Goal: Find contact information: Obtain details needed to contact an individual or organization

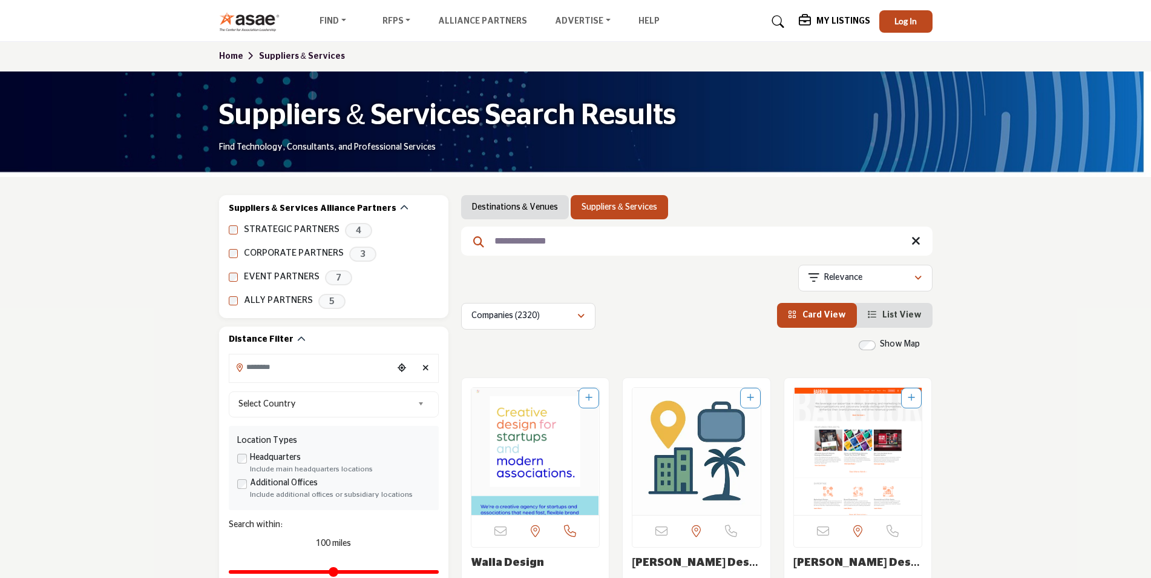
click at [781, 22] on icon at bounding box center [778, 22] width 12 height 12
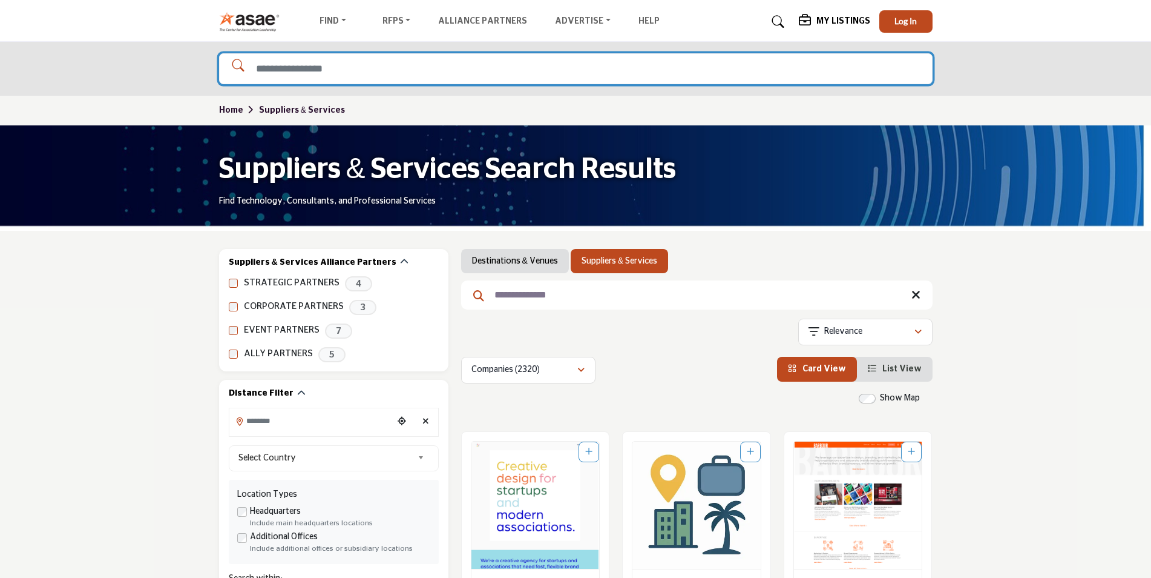
drag, startPoint x: 699, startPoint y: 65, endPoint x: 693, endPoint y: 71, distance: 8.6
click at [694, 70] on input "Search Solutions" at bounding box center [576, 68] width 714 height 31
type input "**********"
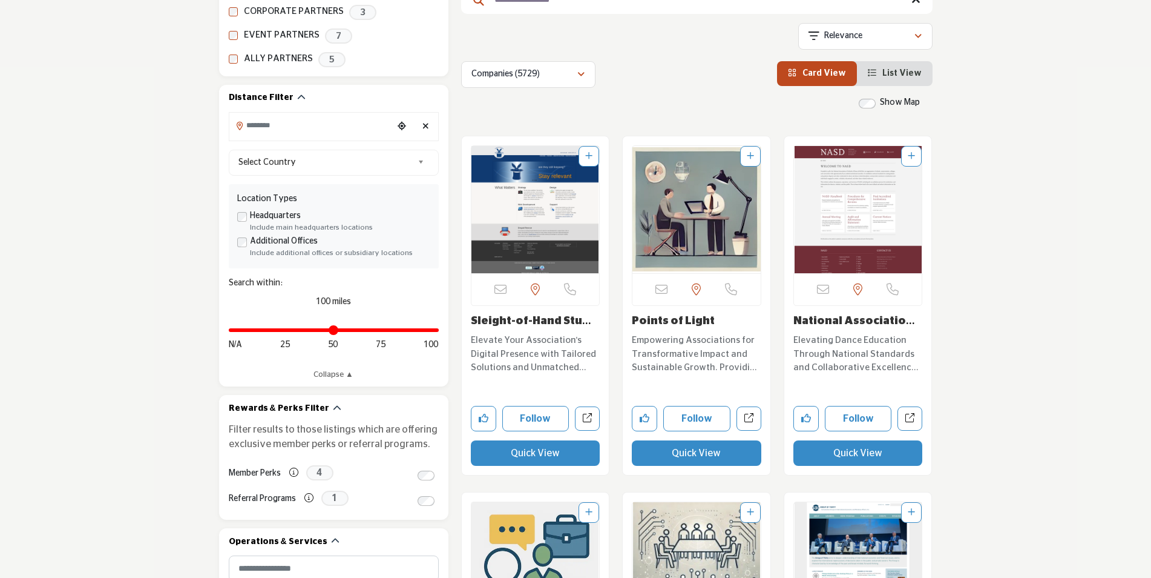
scroll to position [242, 0]
click at [533, 222] on img "Open Listing in new tab" at bounding box center [536, 208] width 128 height 127
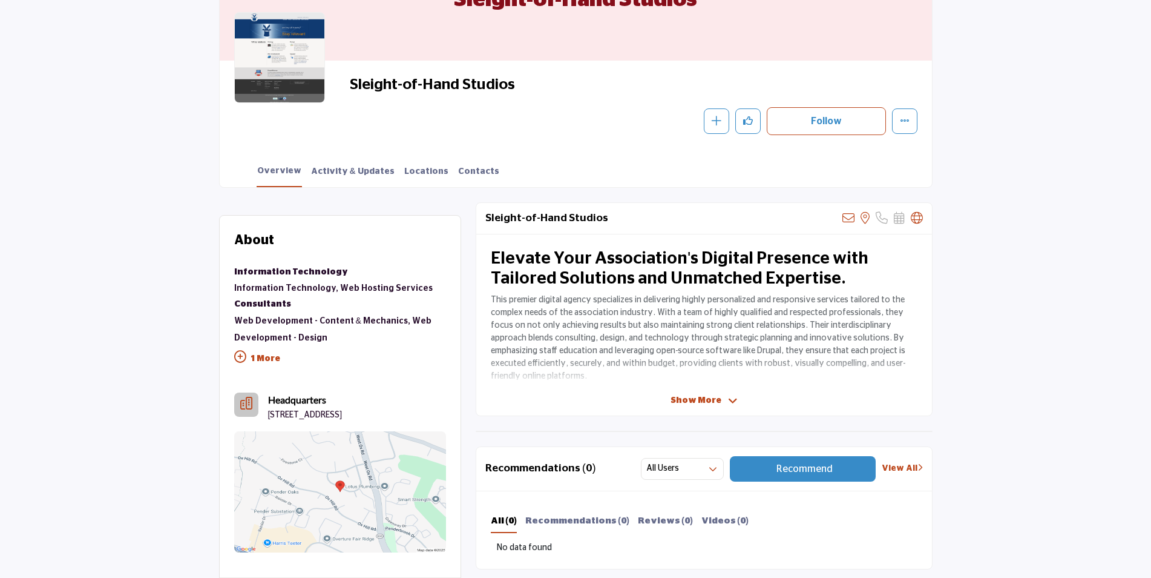
scroll to position [107, 0]
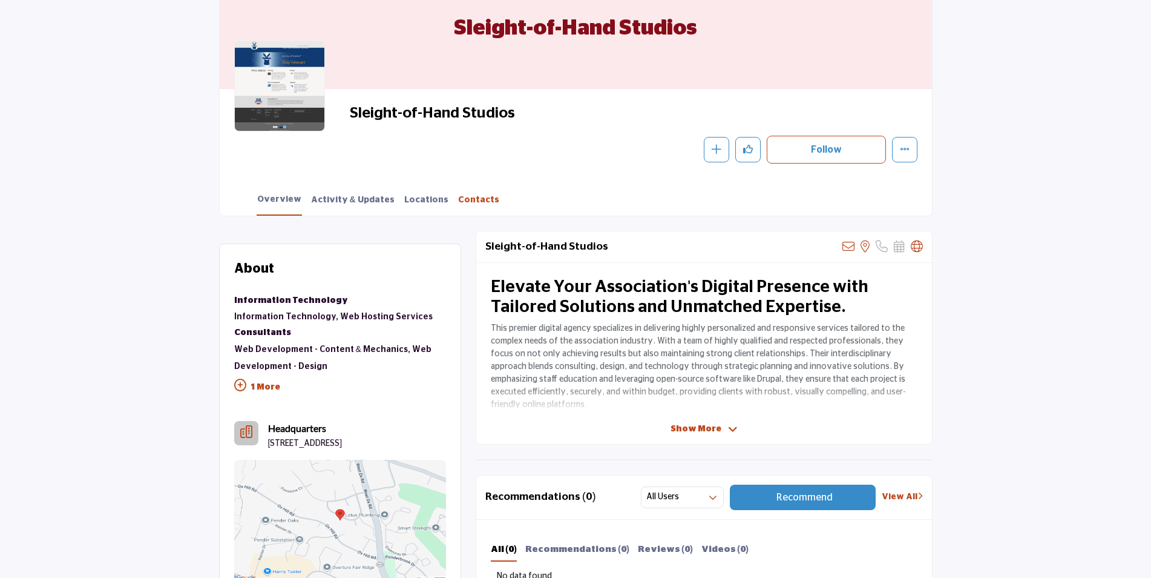
click at [458, 197] on link "Contacts" at bounding box center [479, 204] width 42 height 21
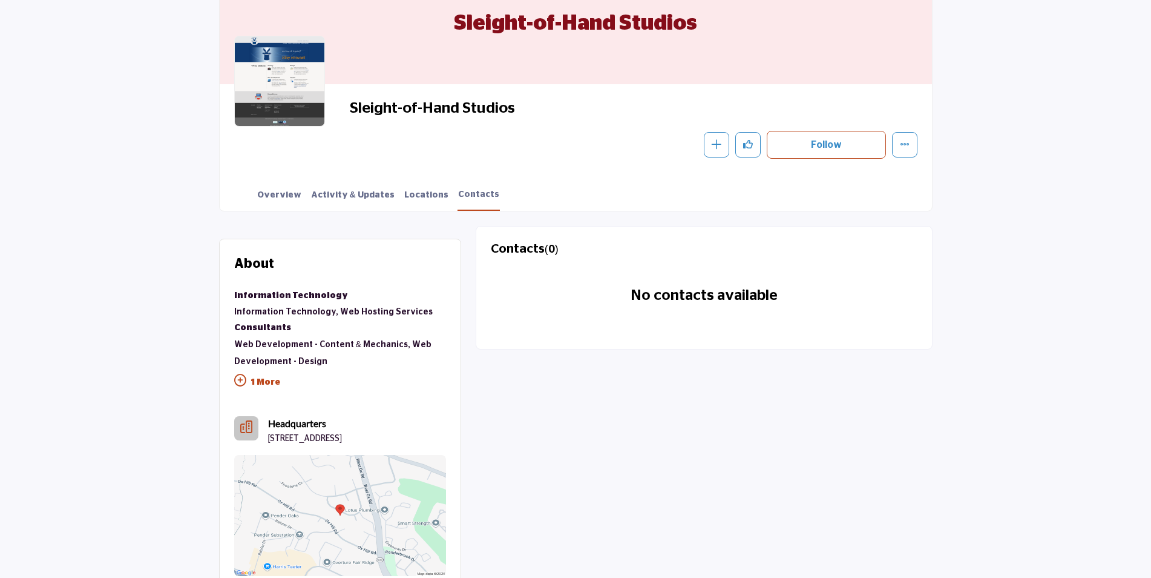
scroll to position [121, 0]
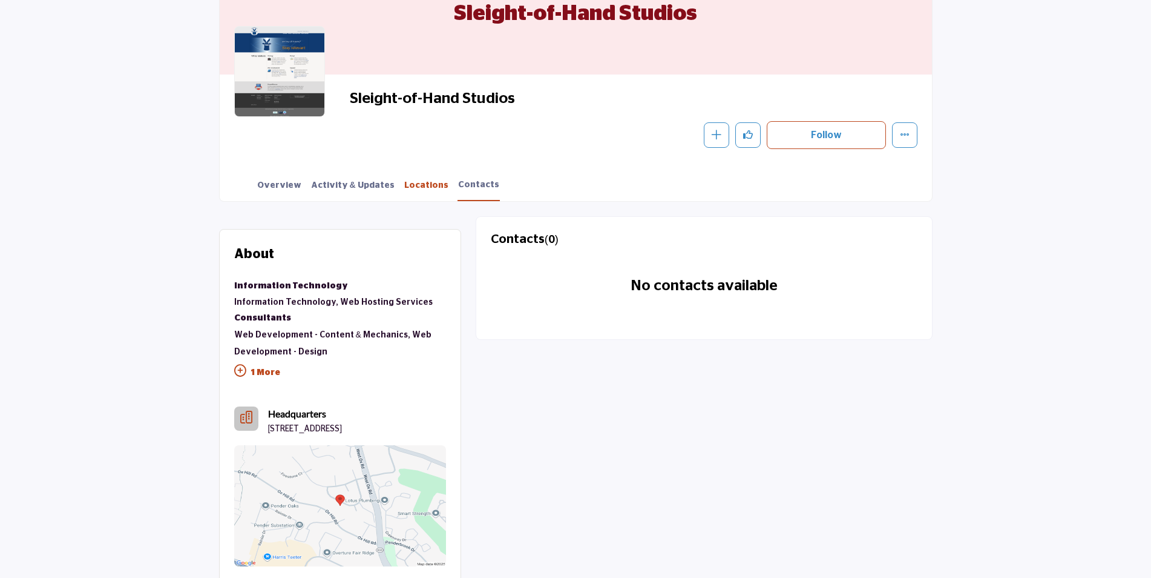
click at [419, 189] on link "Locations" at bounding box center [426, 189] width 45 height 21
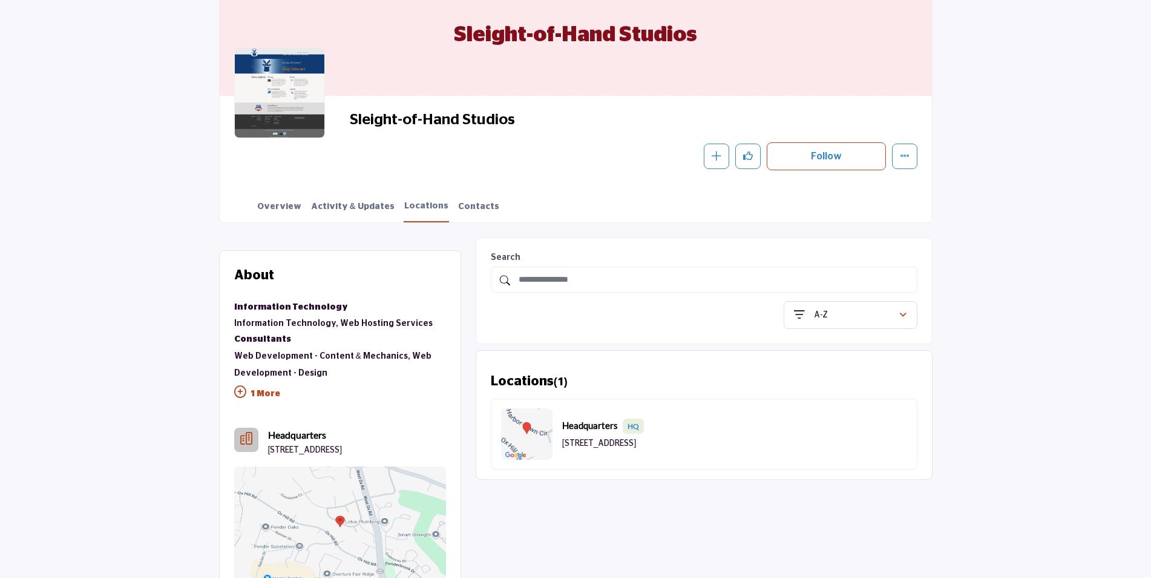
scroll to position [121, 0]
